Goal: Task Accomplishment & Management: Complete application form

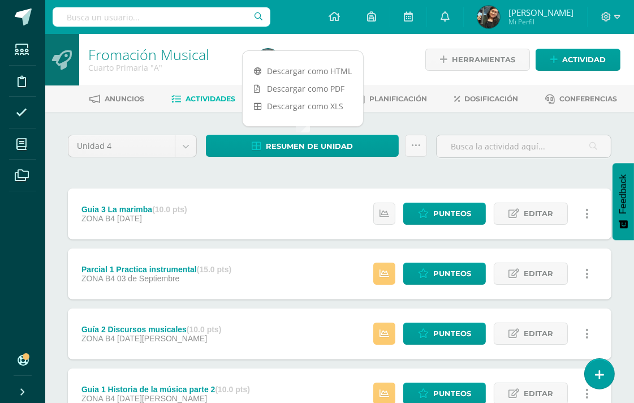
click at [55, 127] on div "Unidad 4 Unidad 1 Unidad 2 Unidad 3 Unidad 4 Resumen de unidad Subir actividade…" at bounding box center [339, 303] width 589 height 382
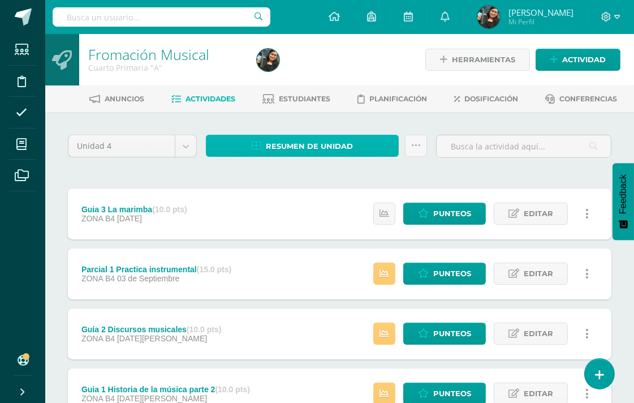
click at [310, 139] on span "Resumen de unidad" at bounding box center [309, 146] width 87 height 21
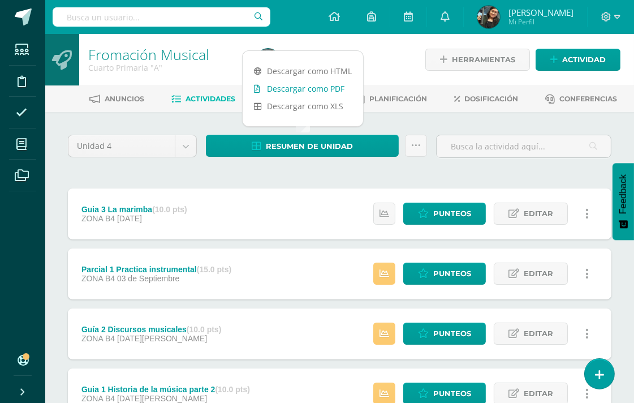
click at [321, 89] on link "Descargar como PDF" at bounding box center [303, 89] width 121 height 18
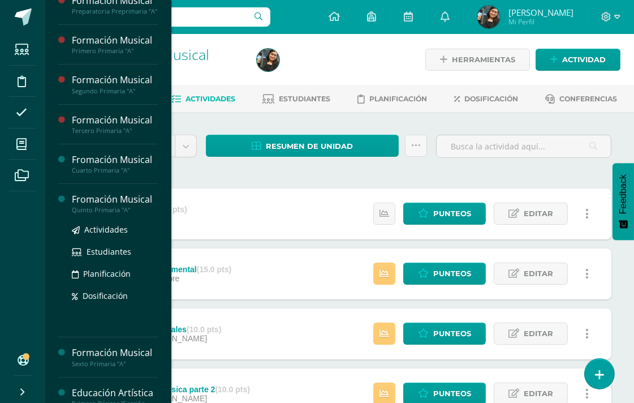
scroll to position [94, 0]
click at [103, 213] on div "Quinto Primaria "A"" at bounding box center [115, 209] width 86 height 8
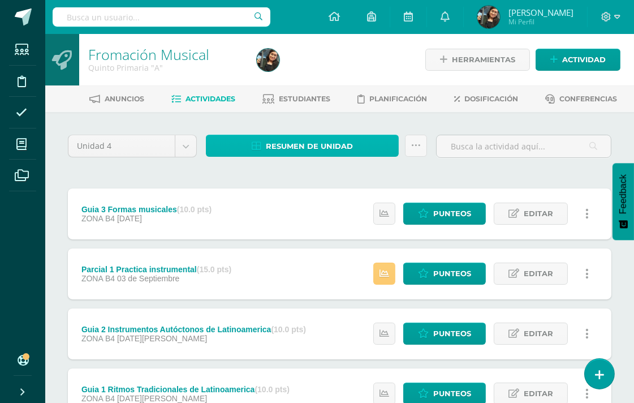
click at [307, 149] on span "Resumen de unidad" at bounding box center [309, 146] width 87 height 21
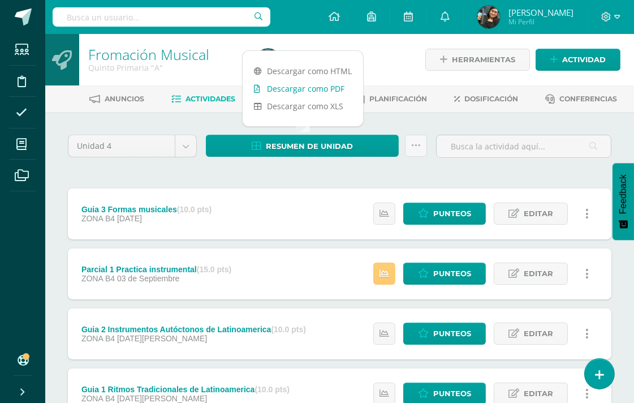
click at [333, 88] on link "Descargar como PDF" at bounding box center [303, 89] width 121 height 18
click at [592, 58] on span "Actividad" at bounding box center [584, 59] width 44 height 21
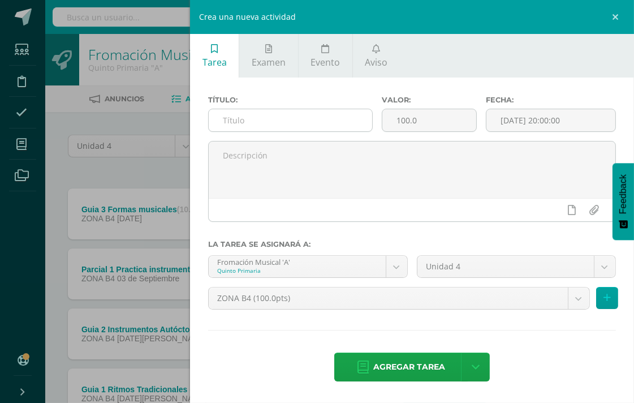
click at [249, 119] on input "text" at bounding box center [291, 120] width 164 height 22
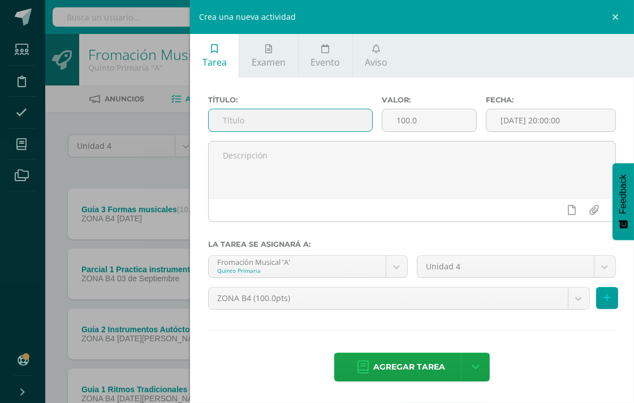
click at [255, 122] on input "text" at bounding box center [291, 120] width 164 height 22
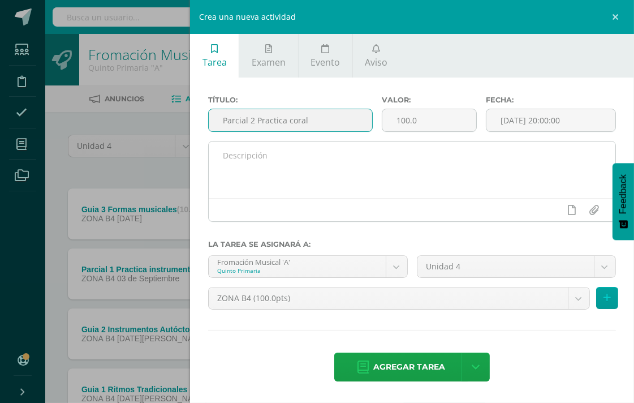
type input "Parcial 2 Practica coral"
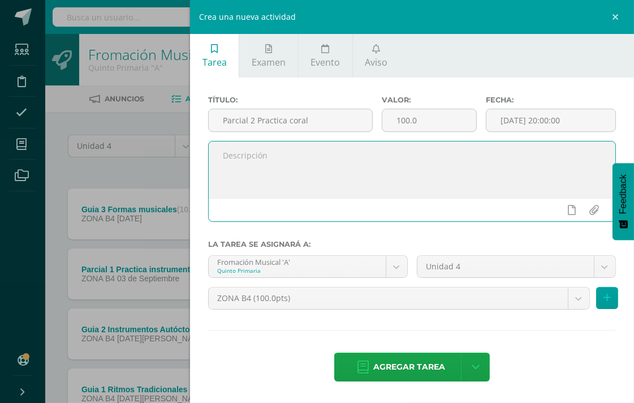
click at [258, 146] on textarea at bounding box center [412, 169] width 407 height 57
click at [462, 157] on textarea "Pegar o copiar la letra en su cuaderno de la canción qu" at bounding box center [412, 169] width 407 height 57
type textarea "Pegar o copiar la letra en su cuaderno de la canción que le corresponde a su gr…"
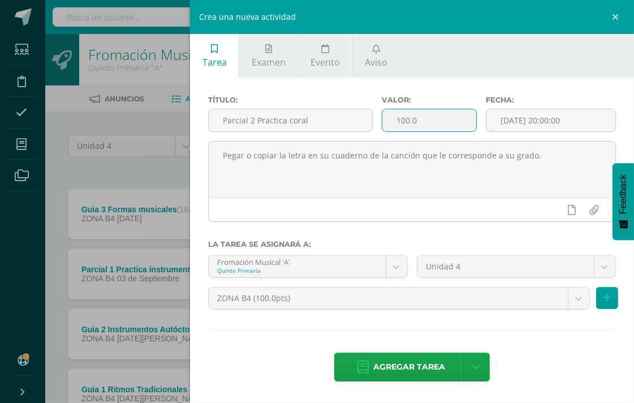
click at [382, 121] on input "100.0" at bounding box center [429, 120] width 94 height 22
type input "15"
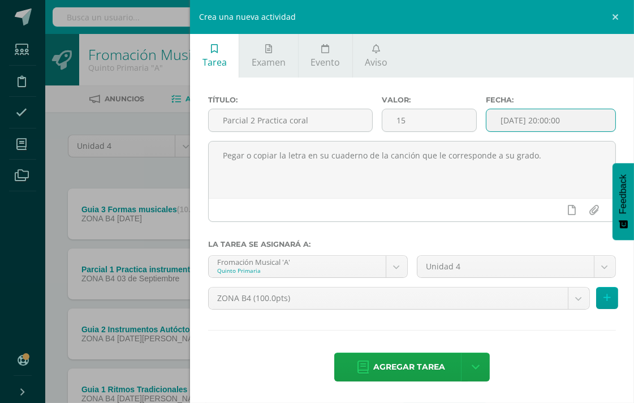
click at [571, 122] on input "[DATE] 20:00:00" at bounding box center [551, 120] width 129 height 22
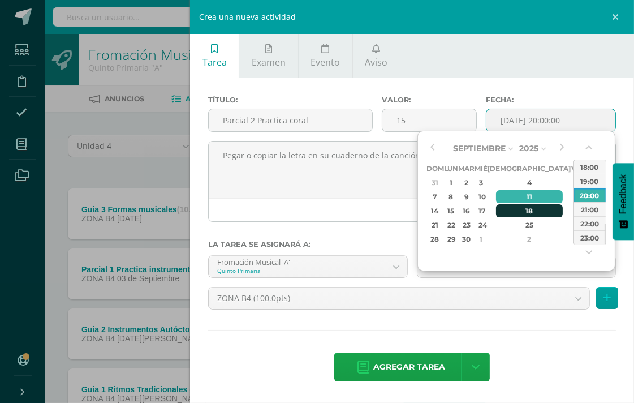
click at [518, 213] on div "18" at bounding box center [529, 210] width 67 height 13
type input "2025-09-18 20:00"
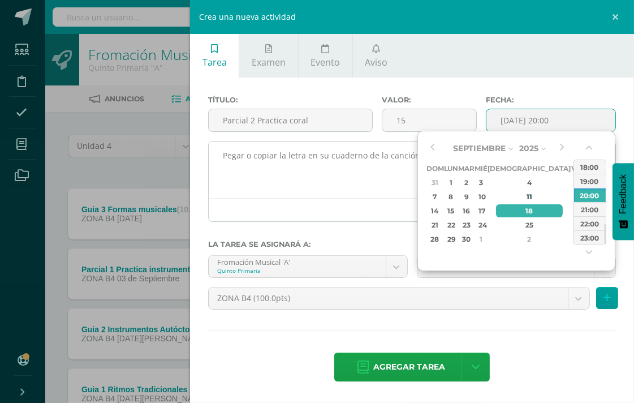
click at [343, 177] on textarea "Pegar o copiar la letra en su cuaderno de la canción que le corresponde a su gr…" at bounding box center [412, 169] width 407 height 57
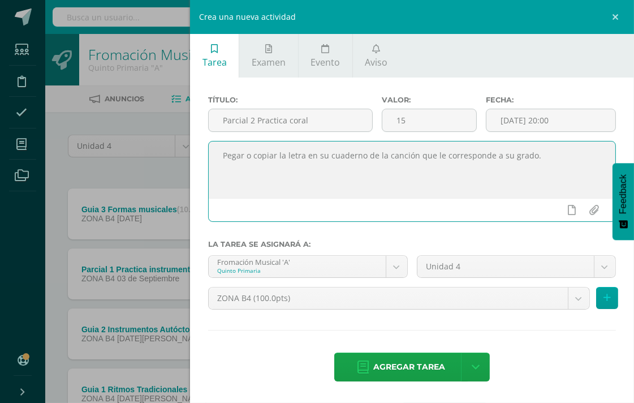
click at [545, 160] on textarea "Pegar o copiar la letra en su cuaderno de la canción que le corresponde a su gr…" at bounding box center [412, 169] width 407 height 57
click at [379, 185] on textarea "Pegar o copiar la letra en su cuaderno de la canción que le corresponde a su gr…" at bounding box center [412, 169] width 407 height 57
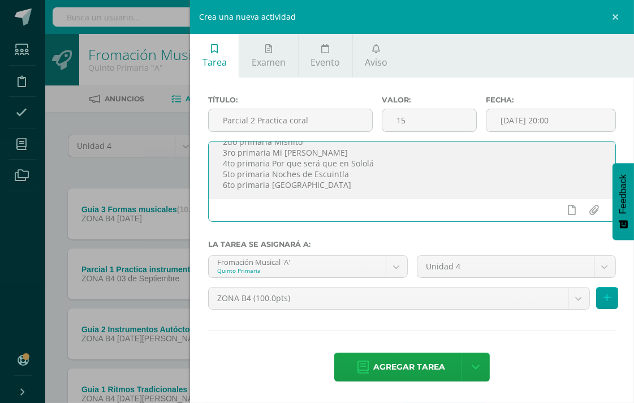
click at [377, 161] on textarea "Pegar o copiar la letra en su cuaderno de la canción que le corresponde a su gr…" at bounding box center [412, 169] width 407 height 57
paste textarea "https://youtu.be/sFEOPt1AtOM?si=yvWUWRXbZ_VId-Ch"
click at [348, 150] on textarea "Pegar o copiar la letra en su cuaderno de la canción que le corresponde a su gr…" at bounding box center [412, 169] width 407 height 57
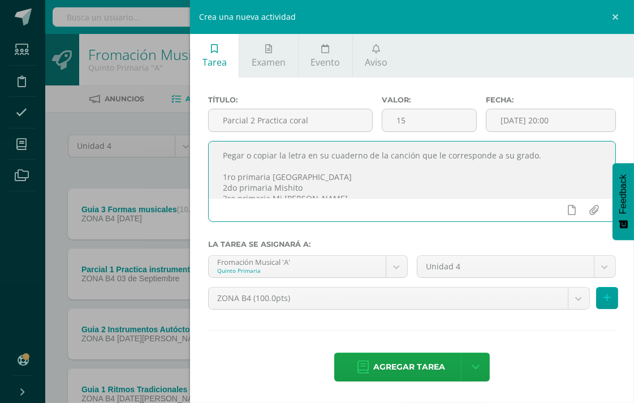
click at [354, 191] on textarea "Pegar o copiar la letra en su cuaderno de la canción que le corresponde a su gr…" at bounding box center [412, 169] width 407 height 57
click at [349, 194] on textarea "Pegar o copiar la letra en su cuaderno de la canción que le corresponde a su gr…" at bounding box center [412, 169] width 407 height 57
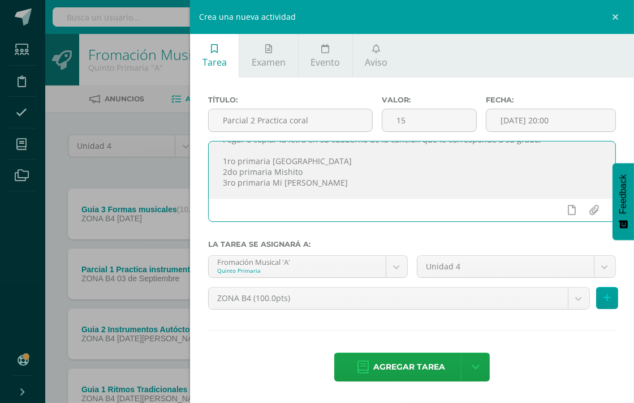
paste textarea "https://youtu.be/JWSjSPGMegs?si=dCbQEJyrPyqI2ES0"
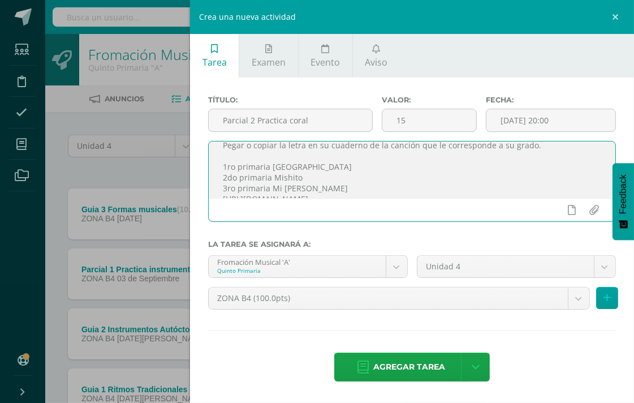
click at [308, 175] on textarea "Pegar o copiar la letra en su cuaderno de la canción que le corresponde a su gr…" at bounding box center [412, 169] width 407 height 57
paste textarea "https://youtu.be/Md0i6NknmMU?si=XQ0OlSajnwi0mS6T"
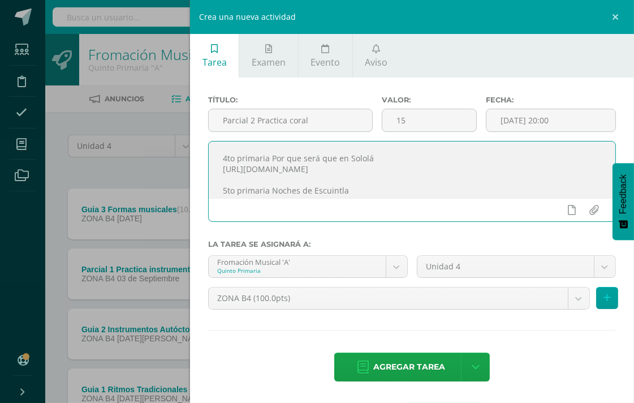
scroll to position [85, 0]
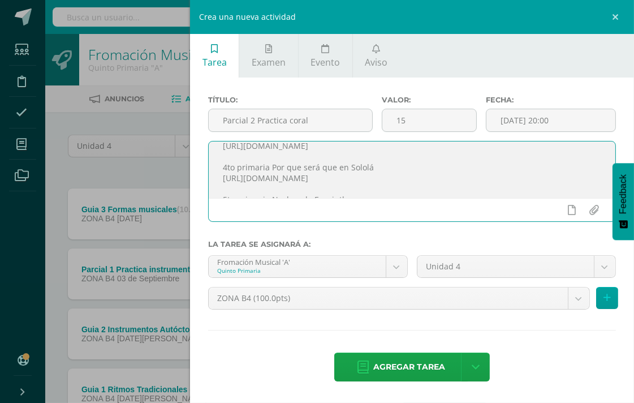
drag, startPoint x: 433, startPoint y: 174, endPoint x: 219, endPoint y: 174, distance: 214.4
click at [219, 174] on textarea "Pegar o copiar la letra en su cuaderno de la canción que le corresponde a su gr…" at bounding box center [412, 169] width 407 height 57
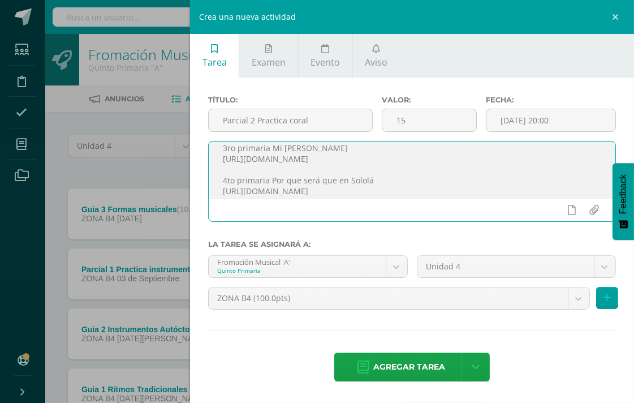
scroll to position [59, 0]
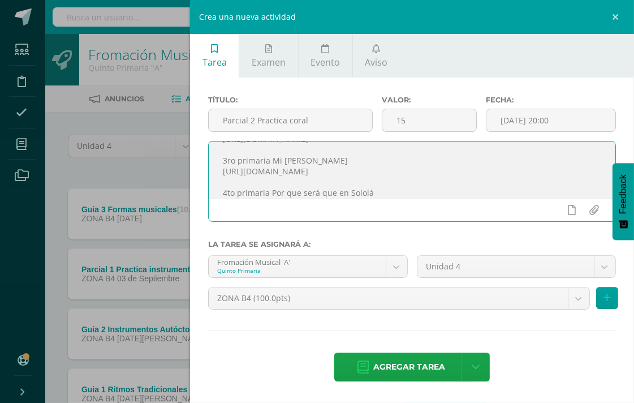
drag, startPoint x: 421, startPoint y: 170, endPoint x: 219, endPoint y: 169, distance: 202.0
click at [219, 169] on textarea "Pegar o copiar la letra en su cuaderno de la canción que le corresponde a su gr…" at bounding box center [412, 169] width 407 height 57
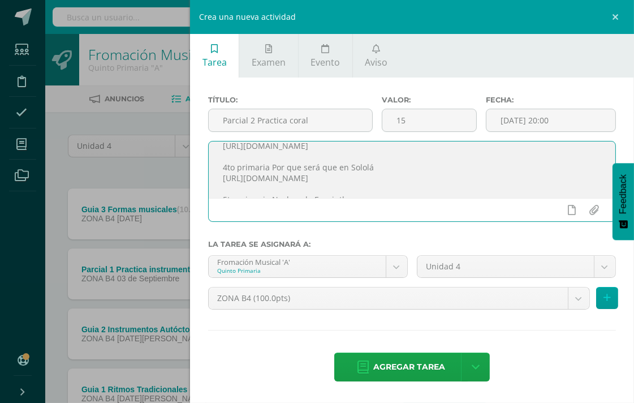
scroll to position [110, 0]
click at [355, 173] on textarea "Pegar o copiar la letra en su cuaderno de la canción que le corresponde a su gr…" at bounding box center [412, 169] width 407 height 57
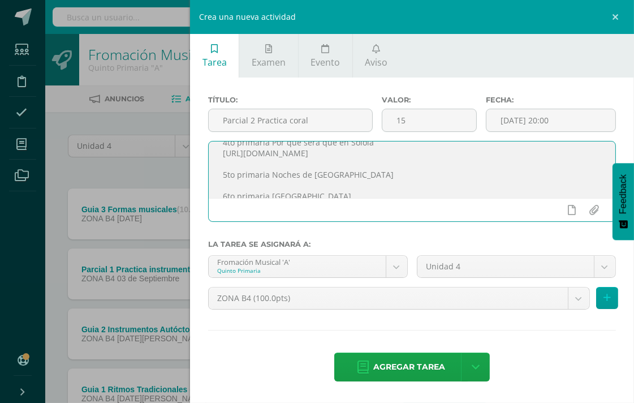
paste textarea "https://youtu.be/6BVmhP9R8Hw?si=RgrUzb3_8TNu3NN3"
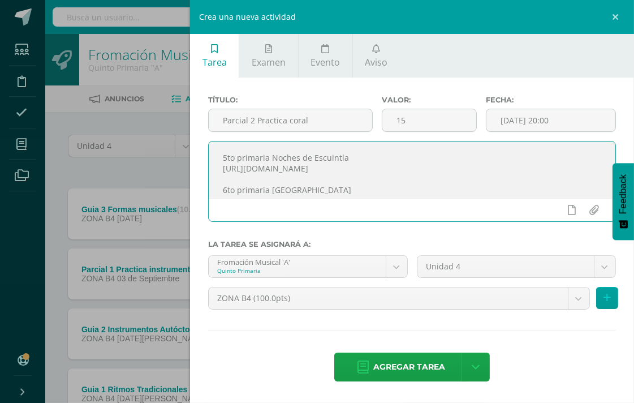
scroll to position [131, 0]
click at [355, 182] on textarea "Pegar o copiar la letra en su cuaderno de la canción que le corresponde a su gr…" at bounding box center [412, 169] width 407 height 57
paste textarea "https://youtu.be/L4-8VddFv34?si=QbyxcPMpynN7zoqv"
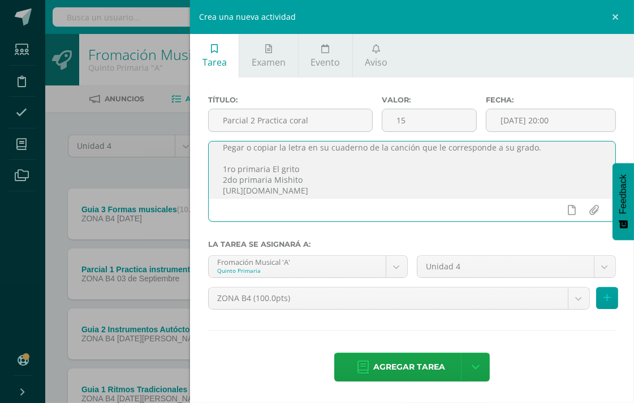
scroll to position [0, 0]
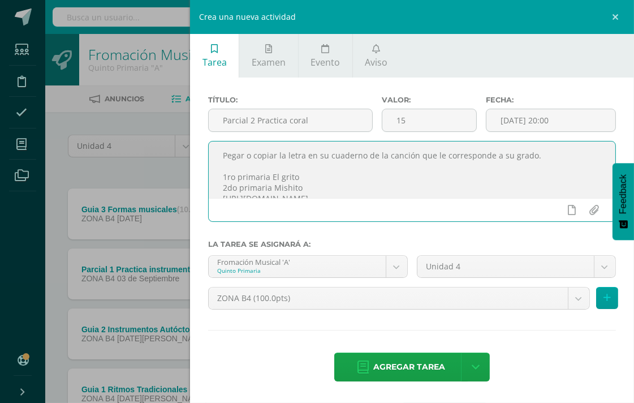
click at [313, 171] on textarea "Pegar o copiar la letra en su cuaderno de la canción que le corresponde a su gr…" at bounding box center [412, 169] width 407 height 57
paste textarea "https://youtu.be/OrpGzeZDT5c?si=R7AZWnYqh8v_CjNY"
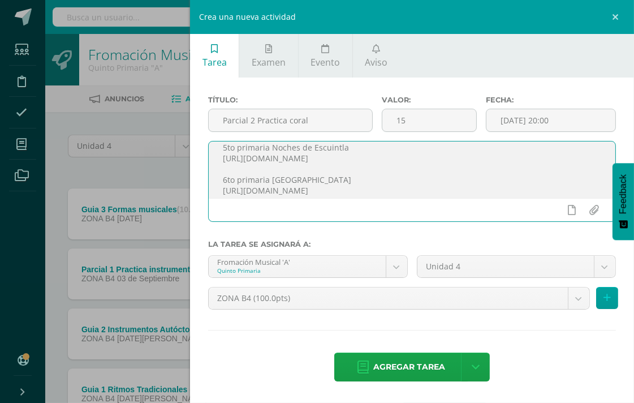
scroll to position [163, 0]
type textarea "Pegar o copiar la letra en su cuaderno de la canción que le corresponde a su gr…"
drag, startPoint x: 224, startPoint y: 153, endPoint x: 442, endPoint y: 210, distance: 225.4
click at [442, 210] on div "Pegar o copiar la letra en su cuaderno de la canción que le corresponde a su gr…" at bounding box center [412, 181] width 408 height 81
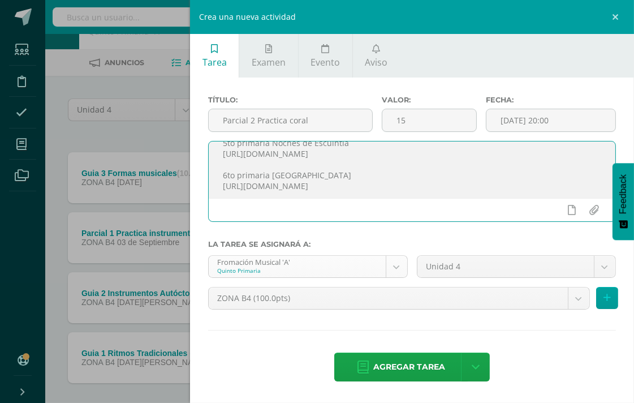
scroll to position [63, 0]
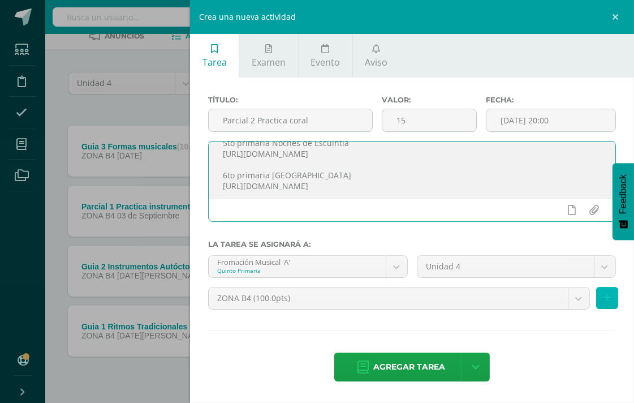
click at [608, 298] on icon at bounding box center [607, 298] width 7 height 10
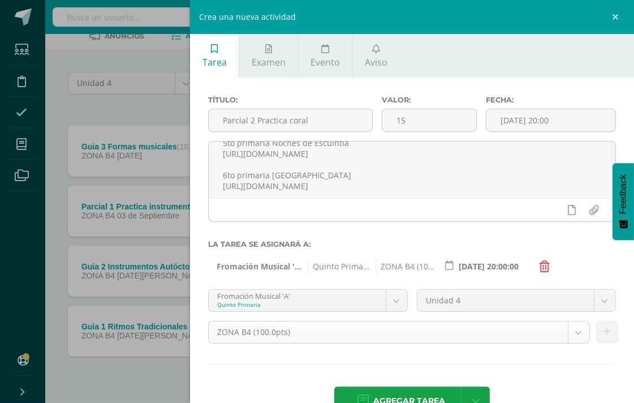
scroll to position [34, 0]
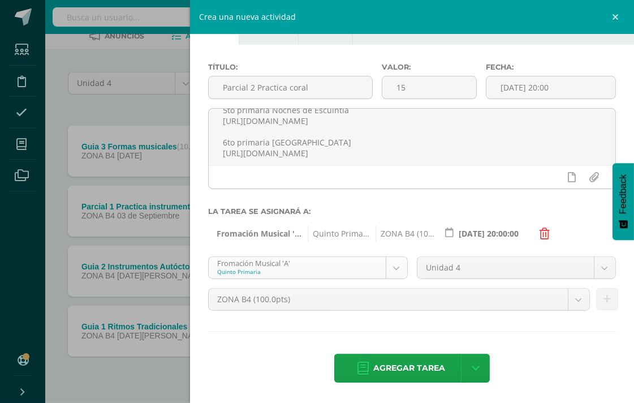
click at [389, 266] on body "Estudiantes Disciplina Asistencia Mis cursos Archivos Soporte Ayuda Reportar un…" at bounding box center [317, 184] width 634 height 495
click at [604, 299] on icon at bounding box center [607, 299] width 7 height 10
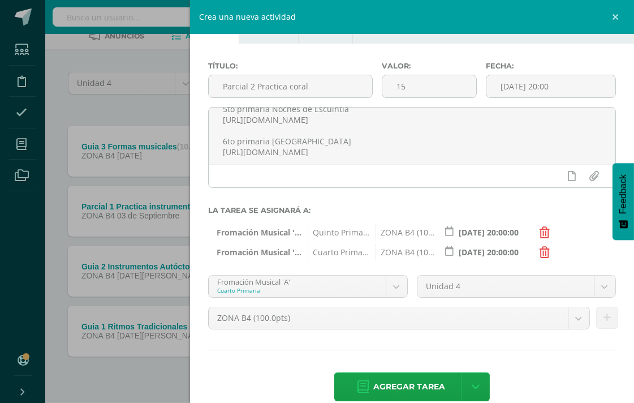
scroll to position [53, 0]
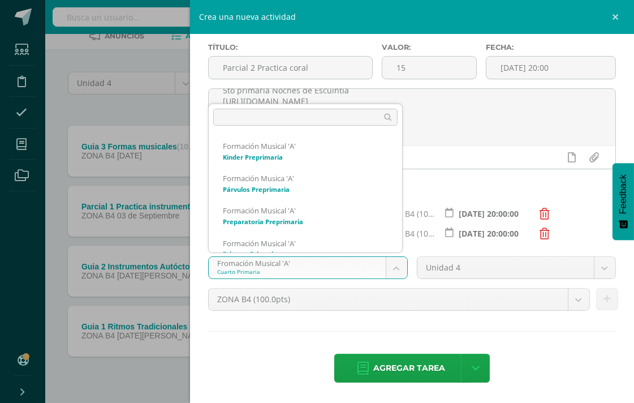
click at [392, 266] on body "Estudiantes Disciplina Asistencia Mis cursos Archivos Soporte Ayuda Reportar un…" at bounding box center [317, 184] width 634 height 495
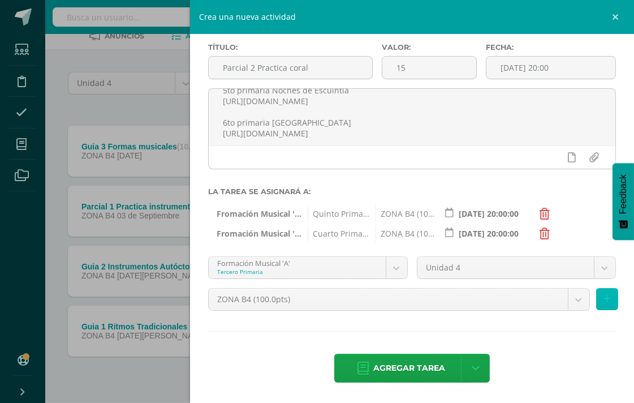
click at [603, 301] on button at bounding box center [607, 299] width 22 height 22
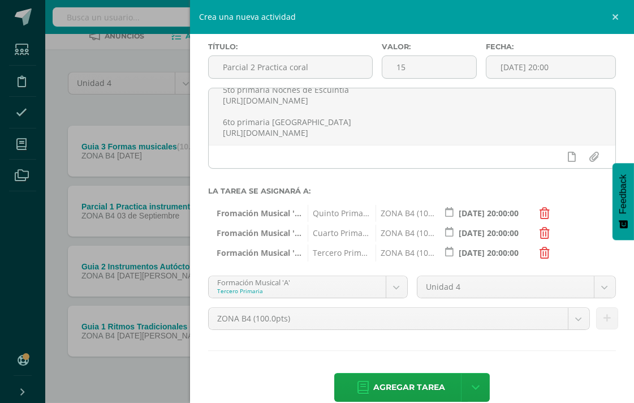
scroll to position [74, 0]
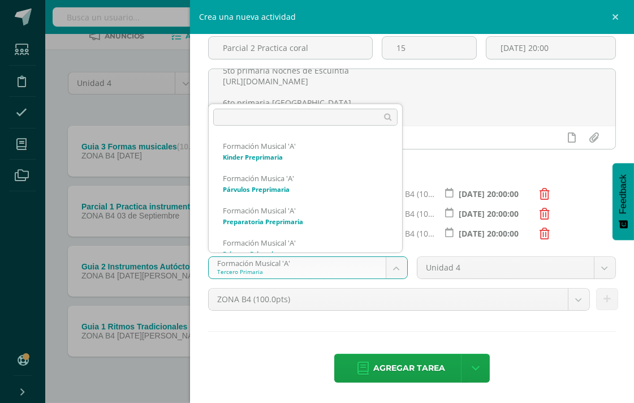
click at [389, 266] on body "Estudiantes Disciplina Asistencia Mis cursos Archivos Soporte Ayuda Reportar un…" at bounding box center [317, 184] width 634 height 495
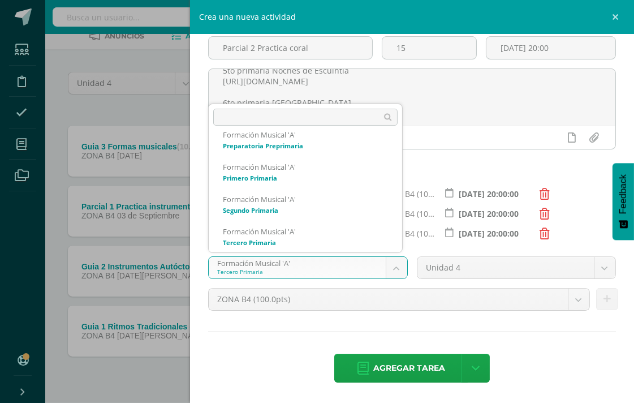
scroll to position [108, 0]
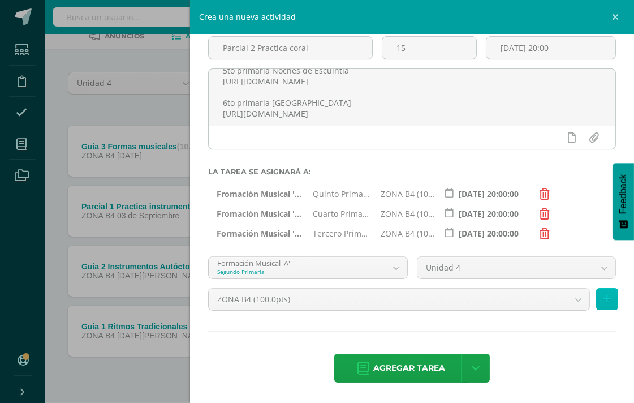
click at [604, 302] on icon at bounding box center [607, 299] width 7 height 10
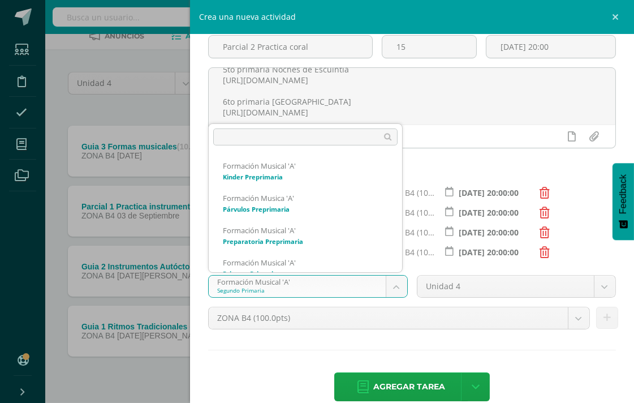
click at [393, 287] on body "Estudiantes Disciplina Asistencia Mis cursos Archivos Soporte Ayuda Reportar un…" at bounding box center [317, 184] width 634 height 495
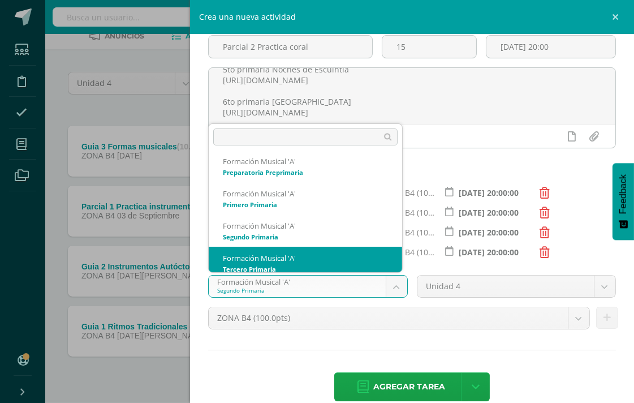
scroll to position [76, 0]
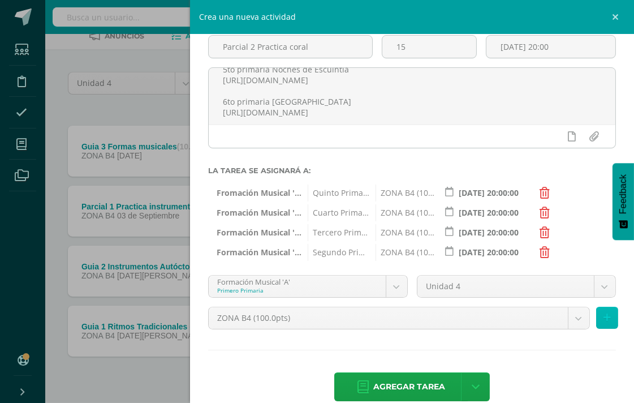
click at [602, 315] on button at bounding box center [607, 318] width 22 height 22
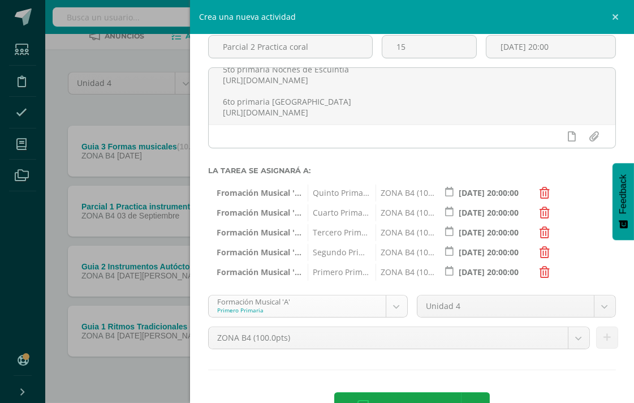
click at [393, 308] on body "Estudiantes Disciplina Asistencia Mis cursos Archivos Soporte Ayuda Reportar un…" at bounding box center [317, 184] width 634 height 495
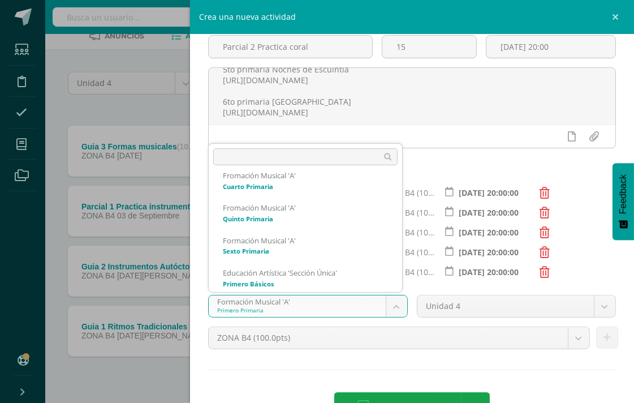
scroll to position [212, 0]
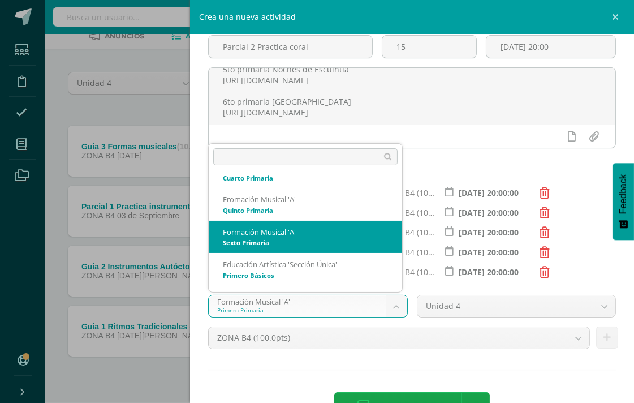
select select "113122"
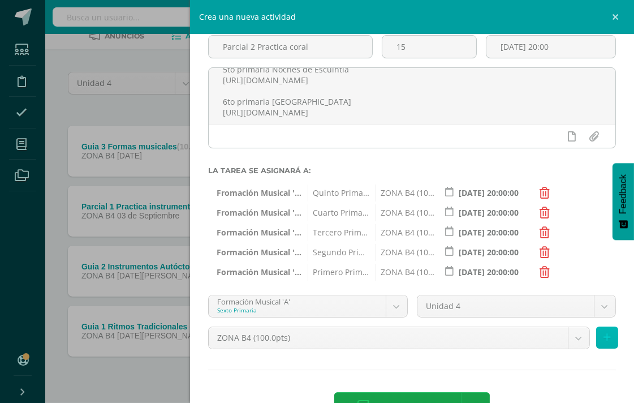
click at [604, 340] on icon at bounding box center [607, 338] width 7 height 10
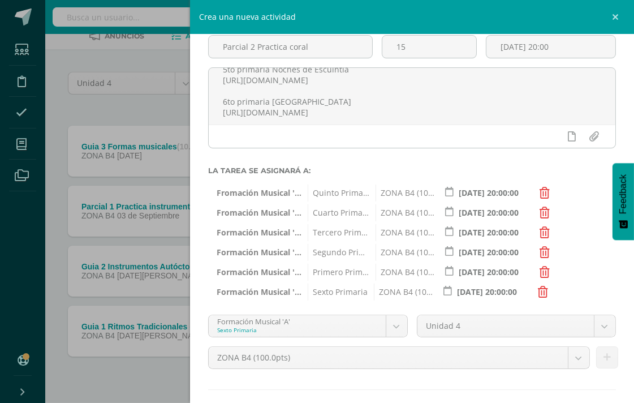
scroll to position [132, 0]
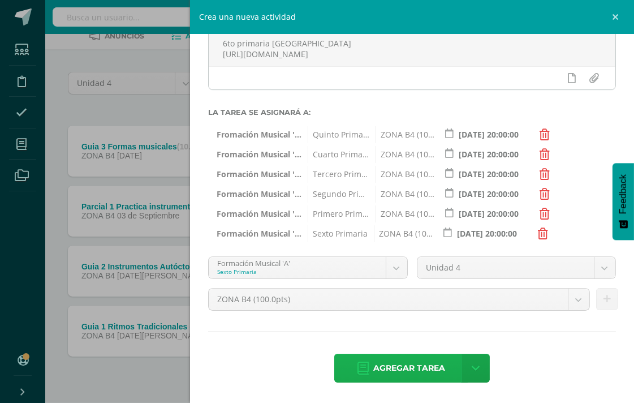
click at [410, 369] on span "Agregar tarea" at bounding box center [409, 368] width 72 height 28
